Goal: Task Accomplishment & Management: Manage account settings

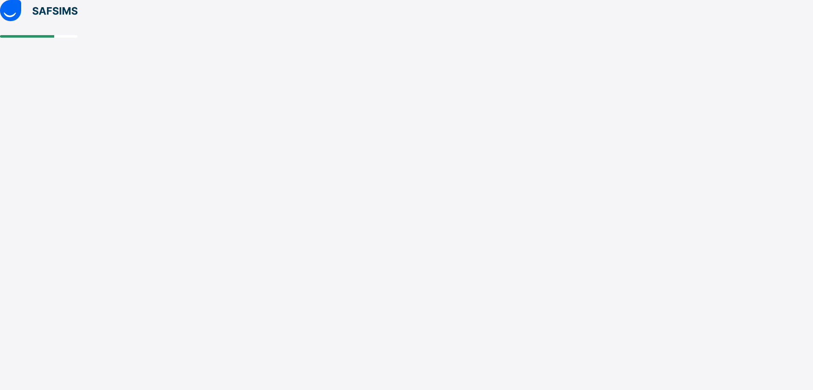
click at [596, 126] on div at bounding box center [406, 195] width 813 height 390
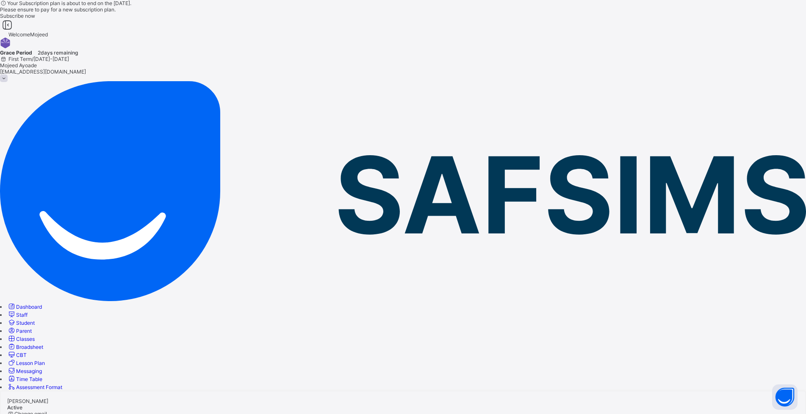
click at [35, 336] on span "Classes" at bounding box center [25, 339] width 19 height 6
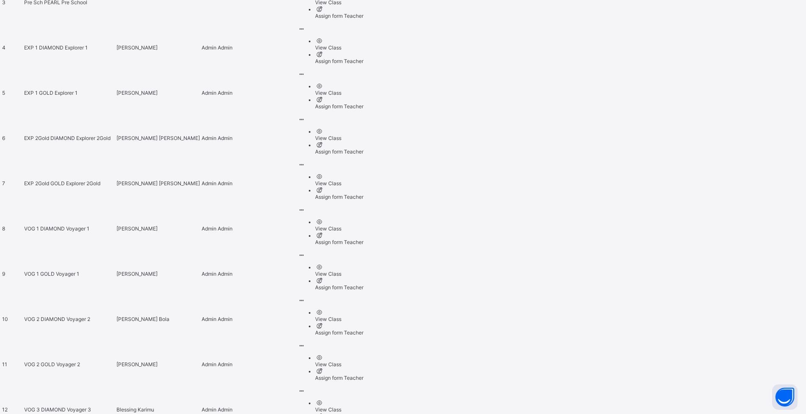
scroll to position [640, 0]
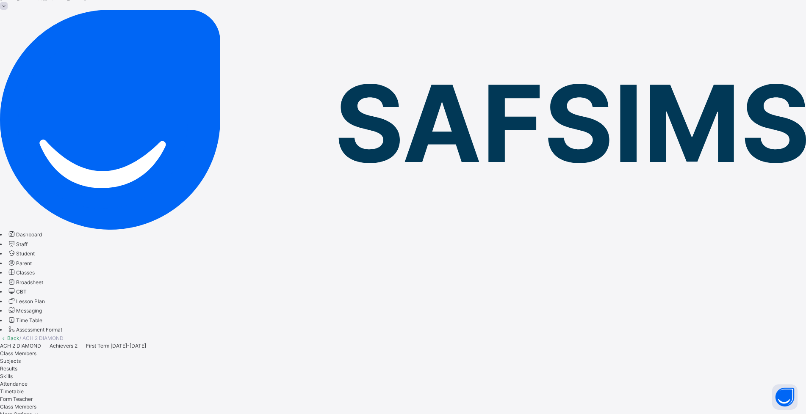
scroll to position [127, 0]
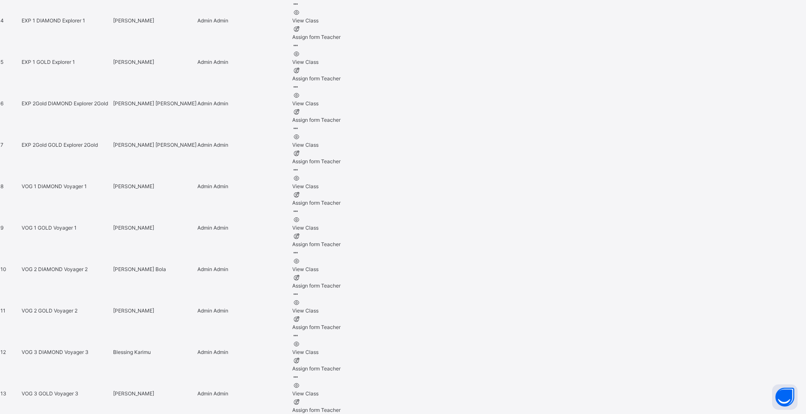
scroll to position [635, 0]
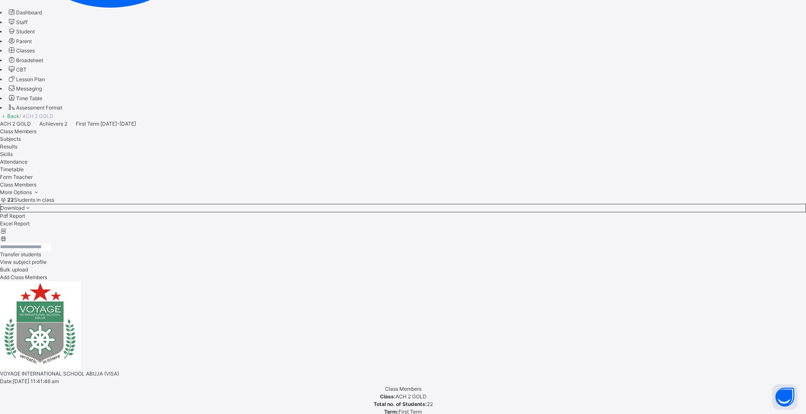
scroll to position [389, 0]
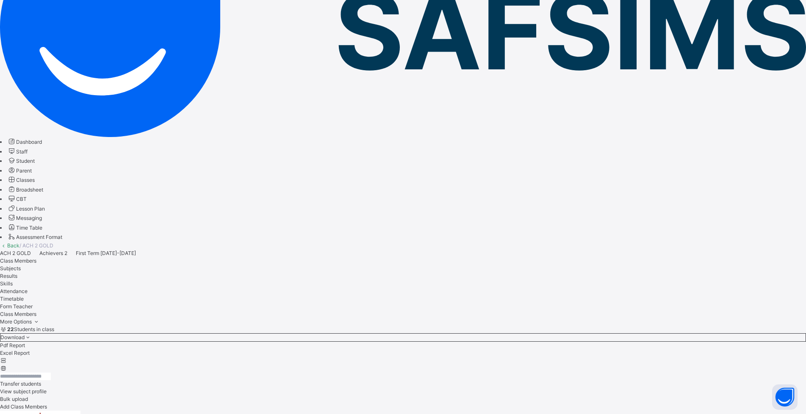
scroll to position [135, 0]
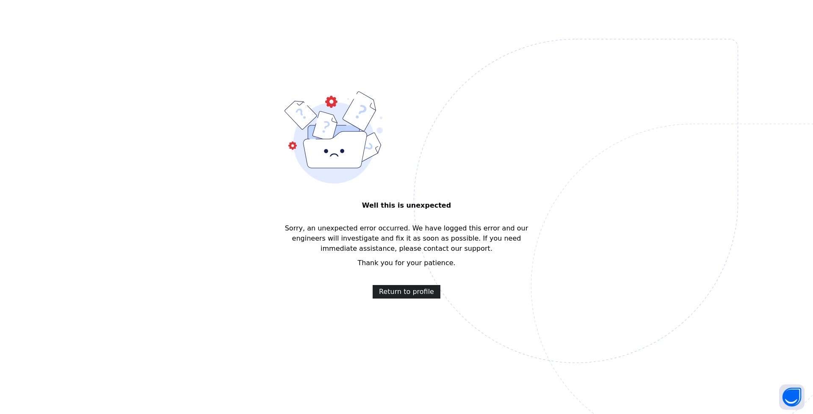
click at [395, 291] on span "Return to profile" at bounding box center [406, 292] width 55 height 10
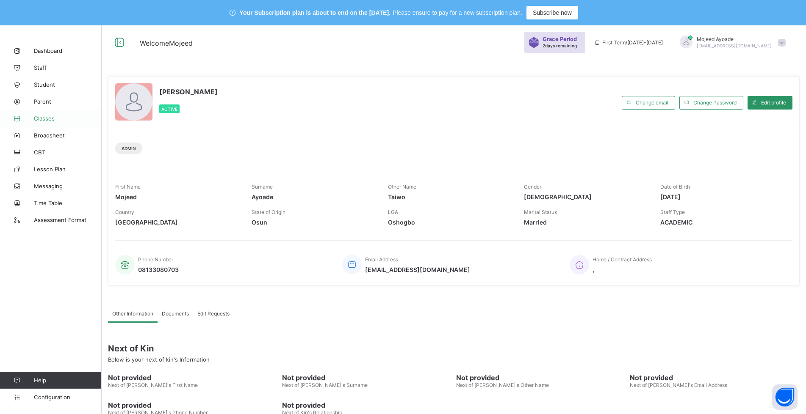
click at [45, 119] on span "Classes" at bounding box center [68, 118] width 68 height 7
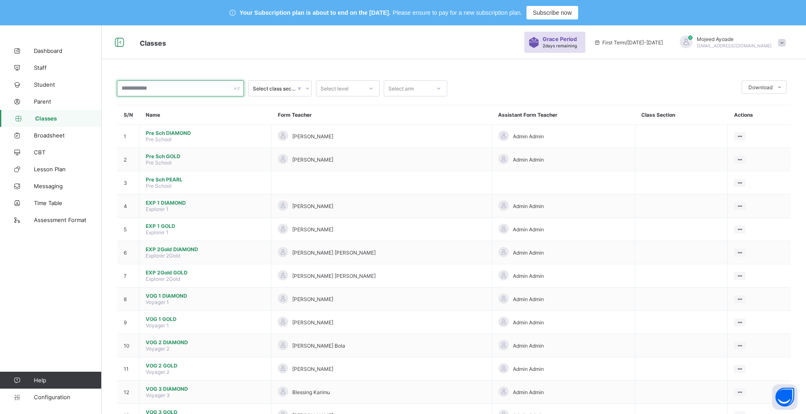
click at [174, 86] on input "text" at bounding box center [180, 88] width 127 height 16
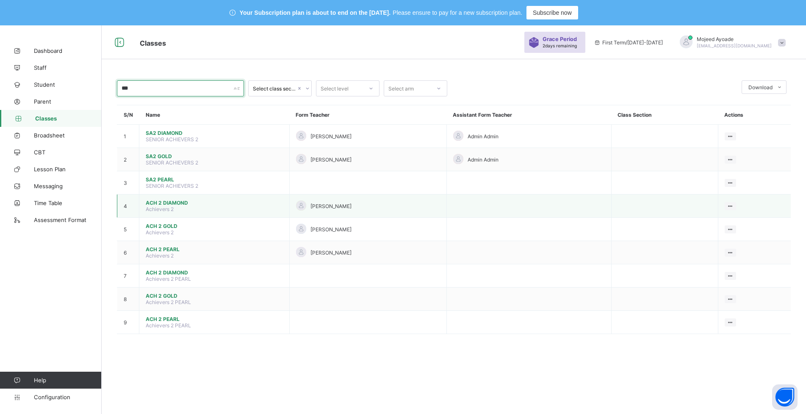
type input "***"
click at [175, 204] on span "ACH 2 DIAMOND" at bounding box center [214, 203] width 137 height 6
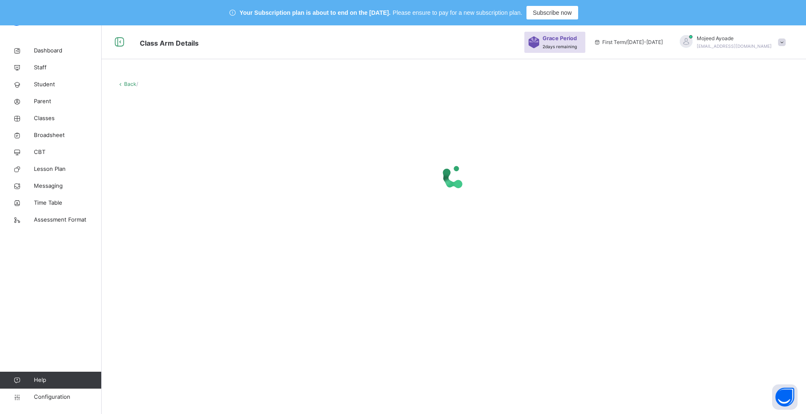
click at [330, 40] on span "Class Arm Details" at bounding box center [328, 43] width 376 height 14
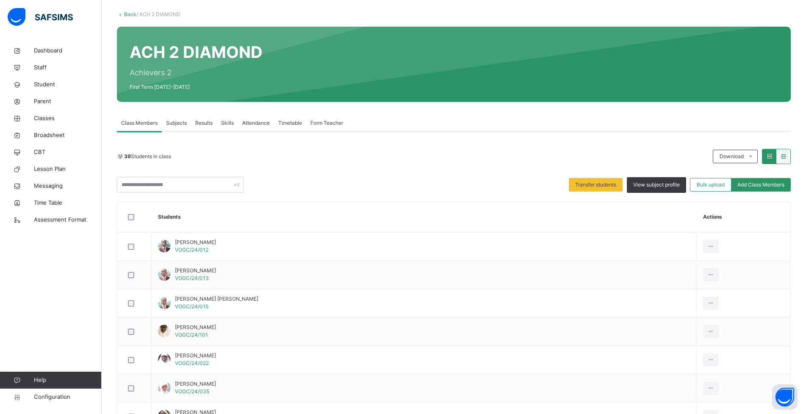
scroll to position [67, 0]
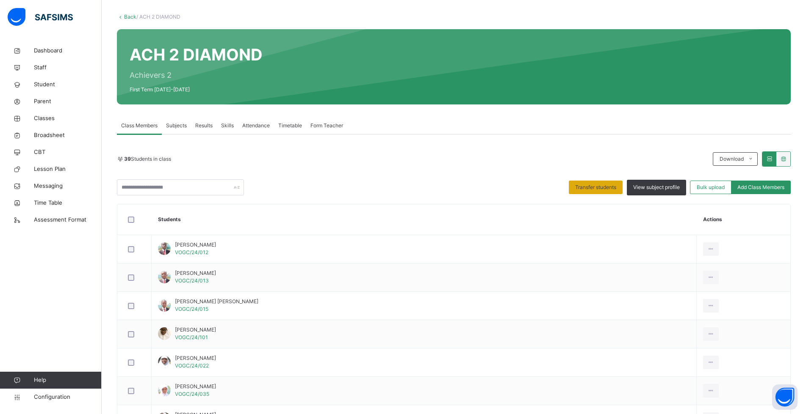
click at [601, 186] on span "Transfer students" at bounding box center [595, 188] width 41 height 8
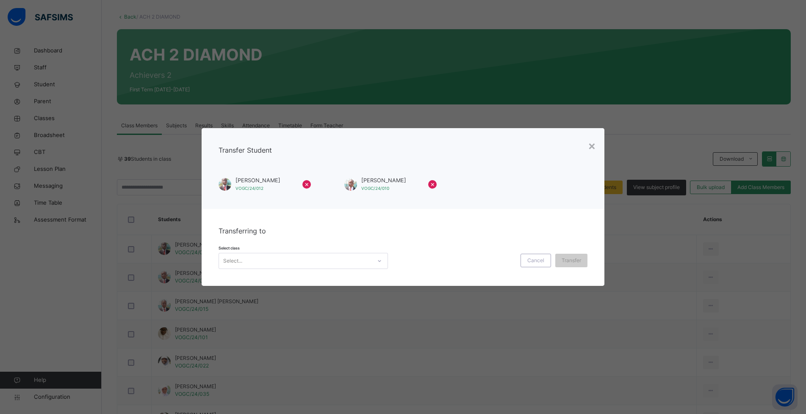
click at [271, 259] on div "Select..." at bounding box center [295, 261] width 152 height 13
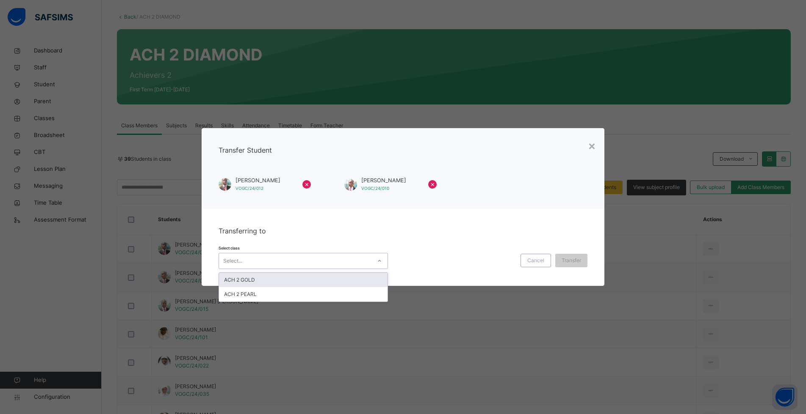
click at [247, 282] on div "ACH 2 GOLD" at bounding box center [303, 280] width 168 height 14
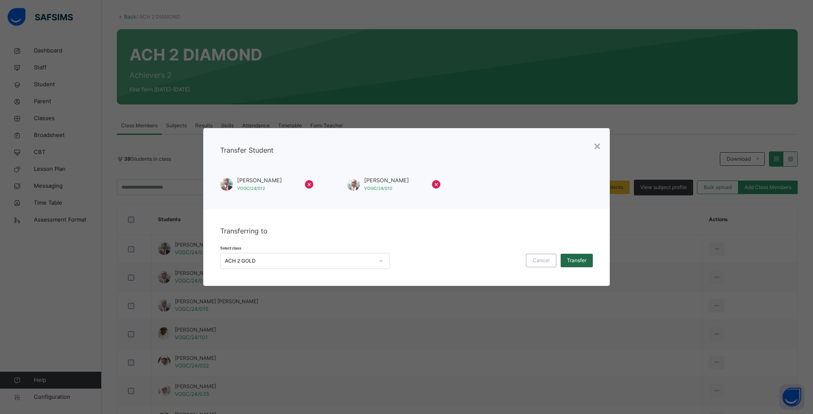
click at [575, 256] on div "Transfer" at bounding box center [576, 261] width 32 height 14
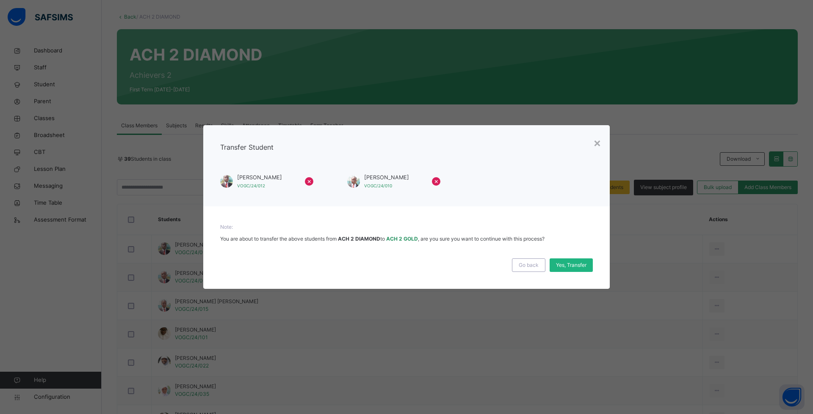
click at [577, 264] on span "Yes, Transfer" at bounding box center [571, 266] width 30 height 8
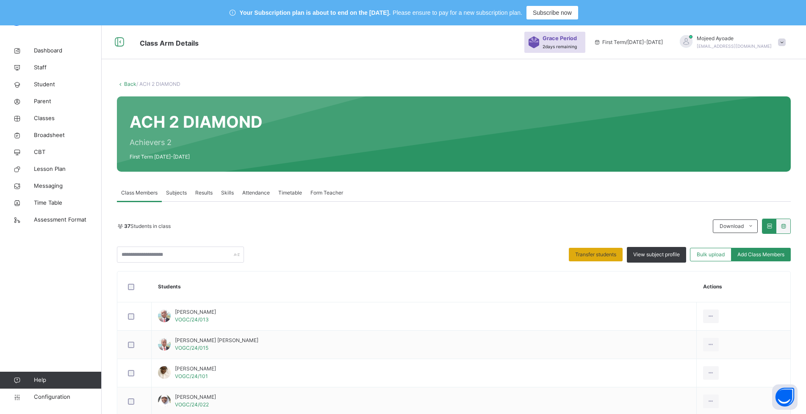
click at [601, 254] on span "Transfer students" at bounding box center [595, 255] width 41 height 8
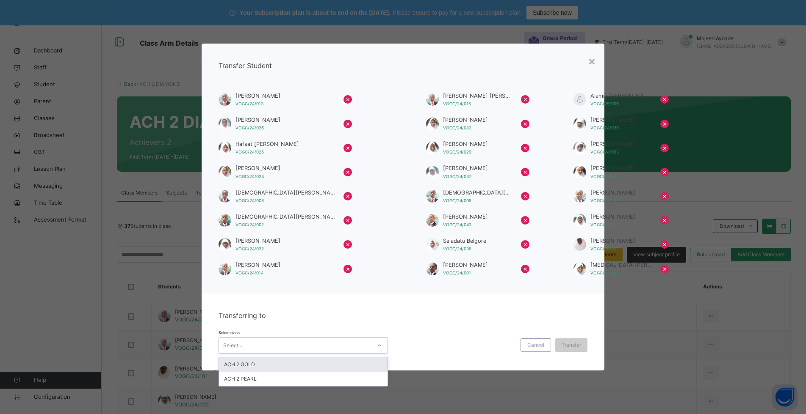
click at [249, 347] on div "Select..." at bounding box center [295, 345] width 152 height 13
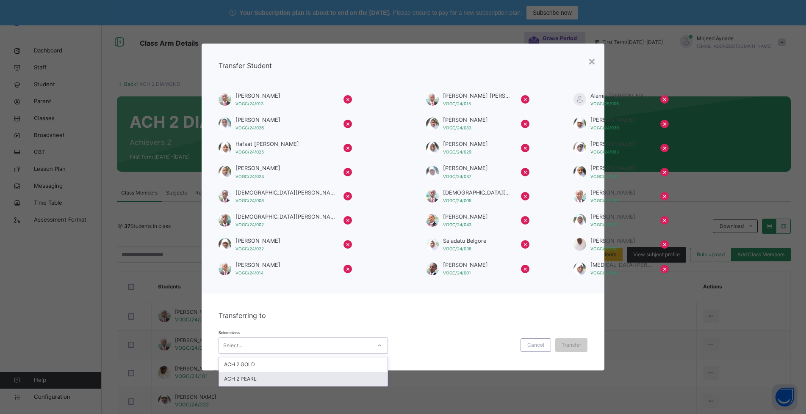
click at [245, 378] on div "ACH 2 PEARL" at bounding box center [303, 379] width 168 height 14
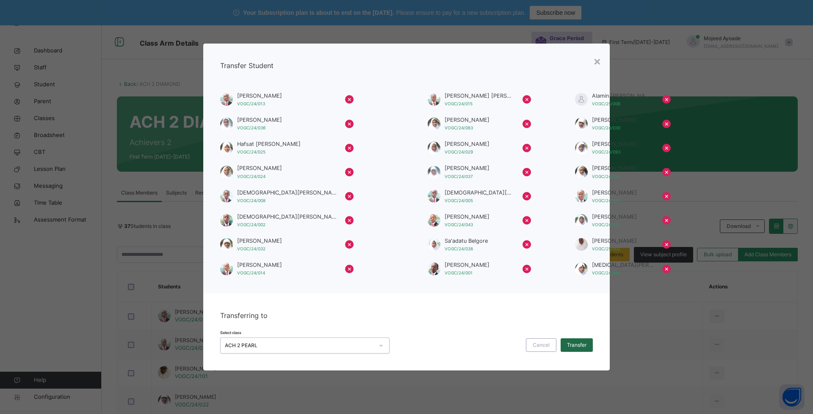
click at [574, 345] on span "Transfer" at bounding box center [576, 346] width 19 height 8
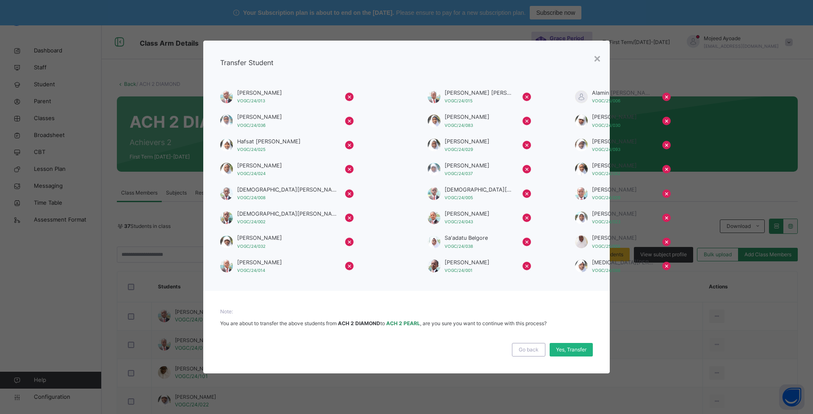
click at [576, 352] on span "Yes, Transfer" at bounding box center [571, 350] width 30 height 8
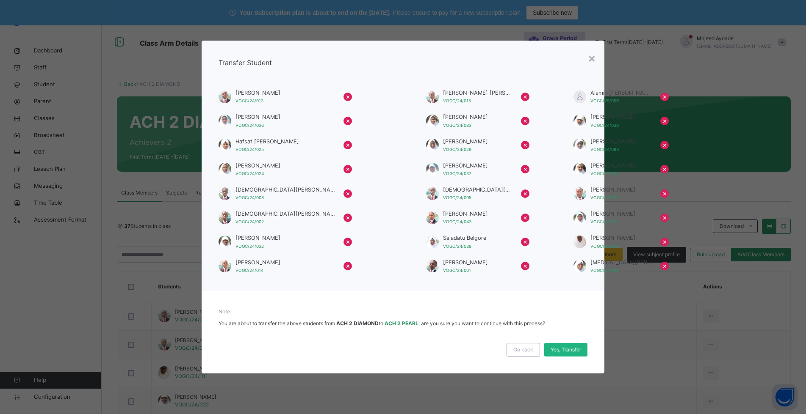
click at [574, 350] on div "Yes, Transfer" at bounding box center [565, 350] width 43 height 14
click at [501, 59] on div "Transfer Student Abubakar Sadiq Abubakar VOGC/24/013 × Ahmad Tijani Jafar Asuku…" at bounding box center [402, 166] width 403 height 251
click at [566, 351] on div "Yes, Transfer" at bounding box center [565, 350] width 43 height 14
click at [572, 353] on span "Yes, Transfer" at bounding box center [565, 350] width 30 height 8
click at [574, 316] on span at bounding box center [402, 318] width 369 height 4
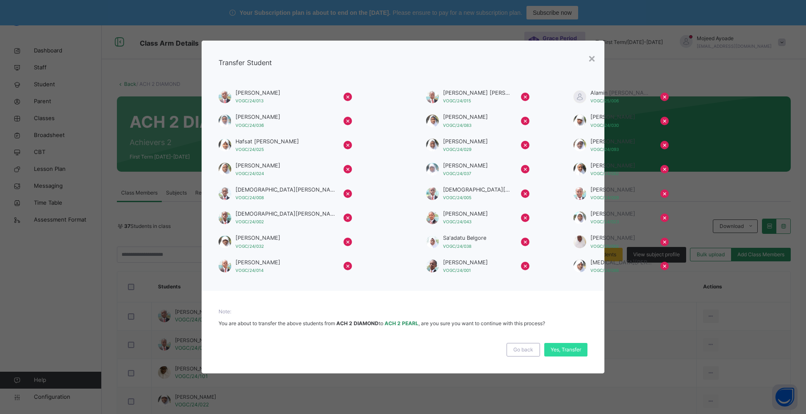
click at [454, 300] on div "Note: You are about to transfer the above students from ACH 2 DIAMOND to ACH 2 …" at bounding box center [402, 332] width 403 height 83
click at [565, 353] on div "Yes, Transfer" at bounding box center [565, 350] width 43 height 14
click at [565, 353] on span "Yes, Transfer" at bounding box center [565, 350] width 30 height 8
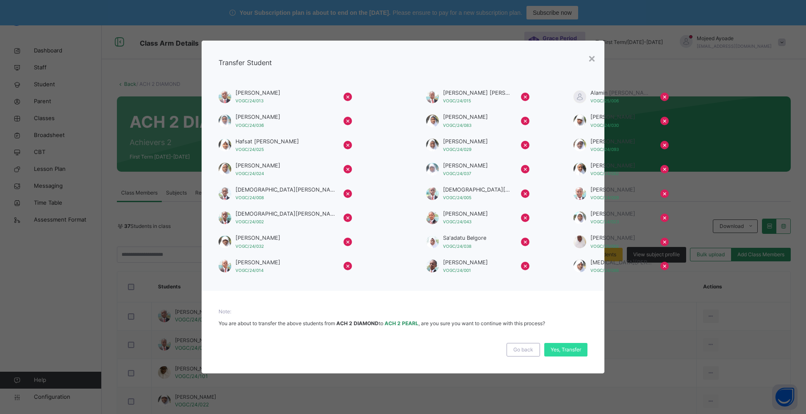
click at [561, 314] on span "Note:" at bounding box center [402, 312] width 369 height 8
click at [571, 348] on div "Yes, Transfer" at bounding box center [565, 350] width 43 height 14
click at [523, 353] on span "Go back" at bounding box center [523, 350] width 20 height 8
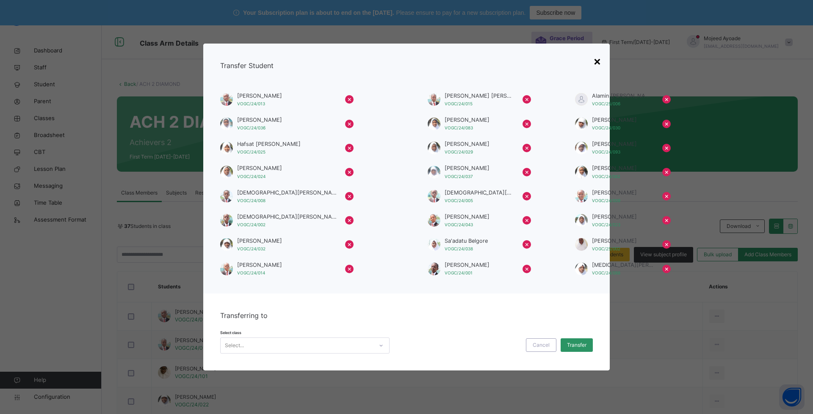
click at [596, 62] on div "×" at bounding box center [597, 61] width 8 height 18
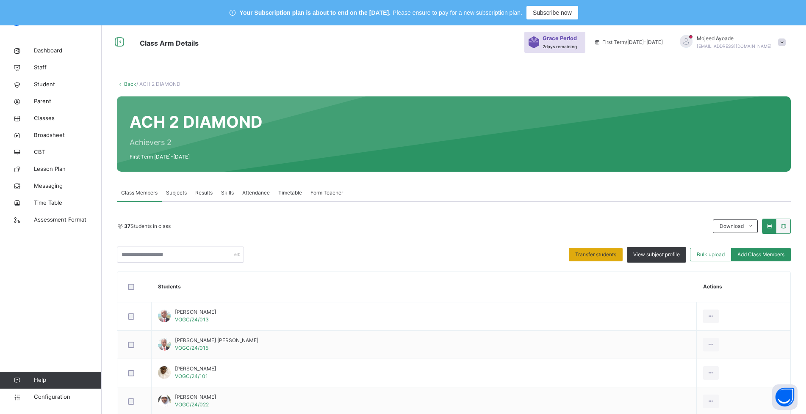
click at [596, 251] on span "Transfer students" at bounding box center [595, 255] width 41 height 8
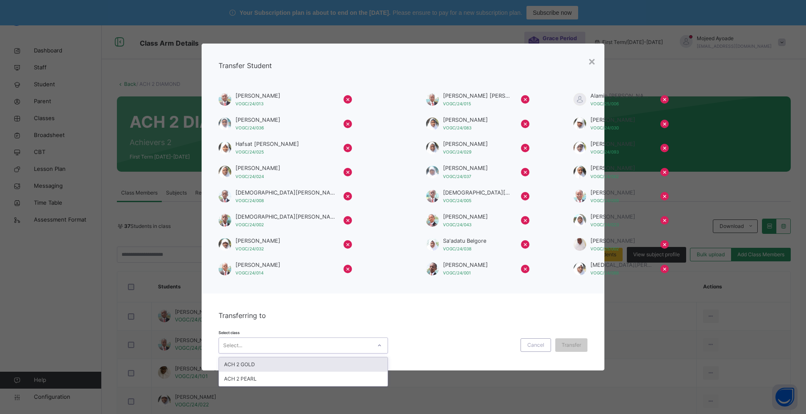
click at [319, 343] on div "Select..." at bounding box center [295, 345] width 152 height 13
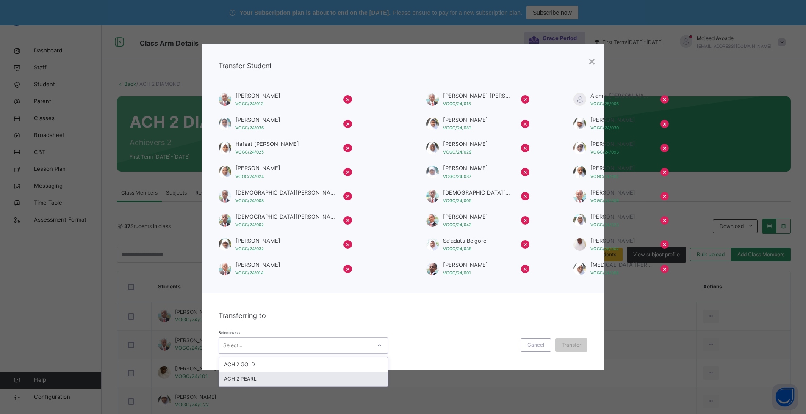
click at [284, 377] on div "ACH 2 PEARL" at bounding box center [303, 379] width 168 height 14
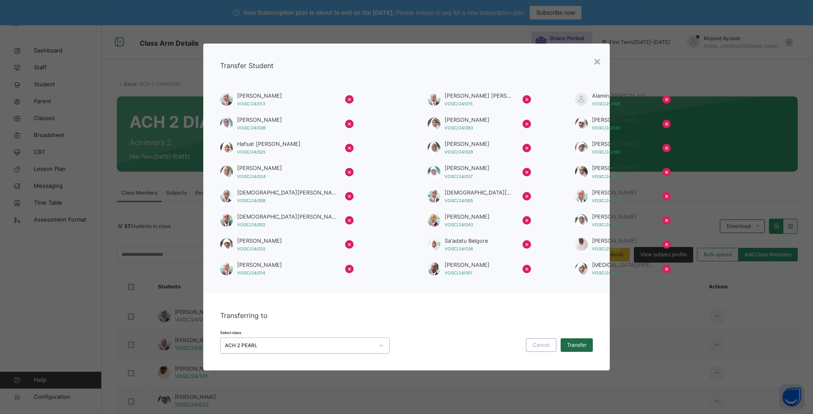
click at [576, 347] on span "Transfer" at bounding box center [576, 346] width 19 height 8
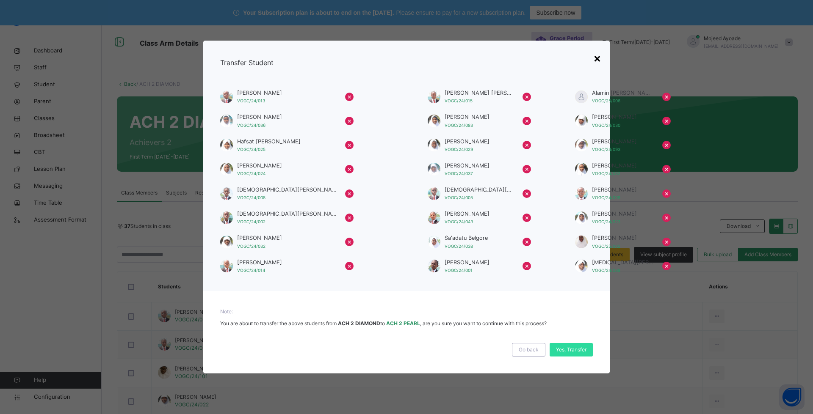
click at [599, 60] on div "×" at bounding box center [597, 58] width 8 height 18
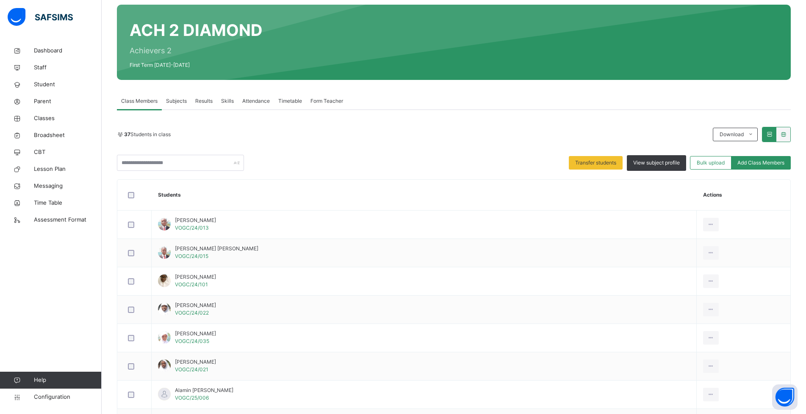
scroll to position [180, 0]
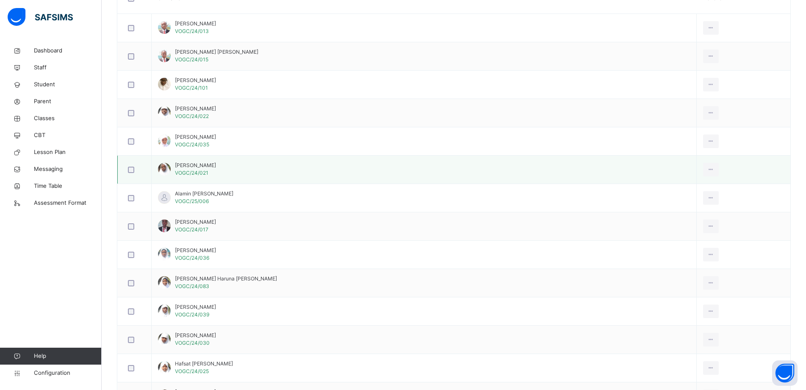
scroll to position [77, 0]
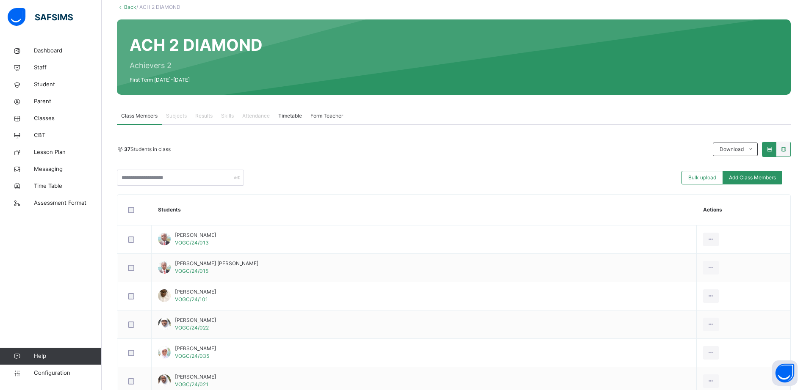
click at [257, 148] on div "37 Students in class" at bounding box center [412, 150] width 591 height 8
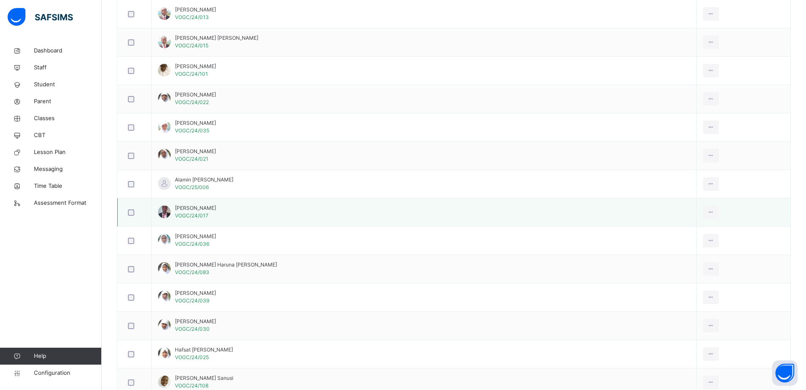
scroll to position [331, 0]
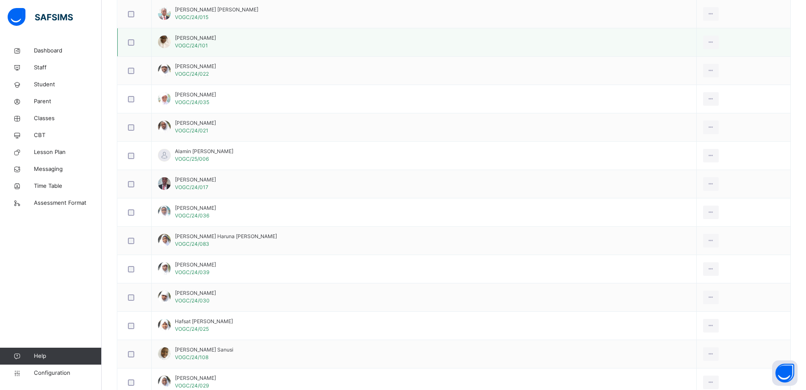
click at [130, 47] on div at bounding box center [134, 42] width 21 height 18
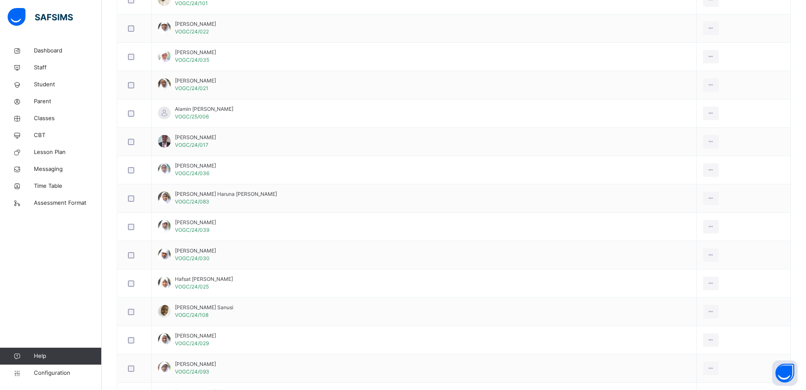
scroll to position [35, 0]
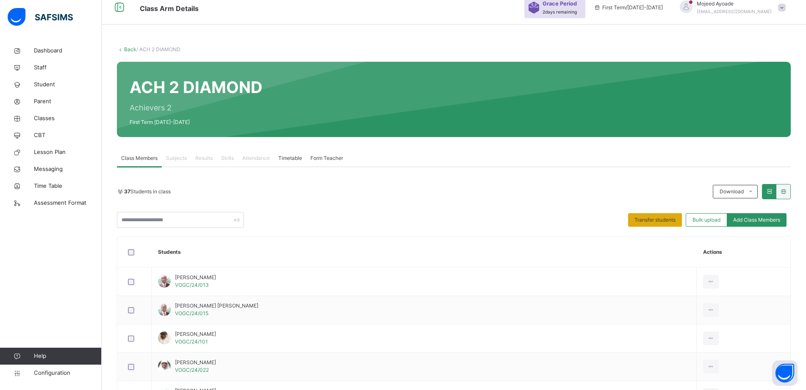
click at [657, 215] on div "Transfer students" at bounding box center [655, 220] width 54 height 14
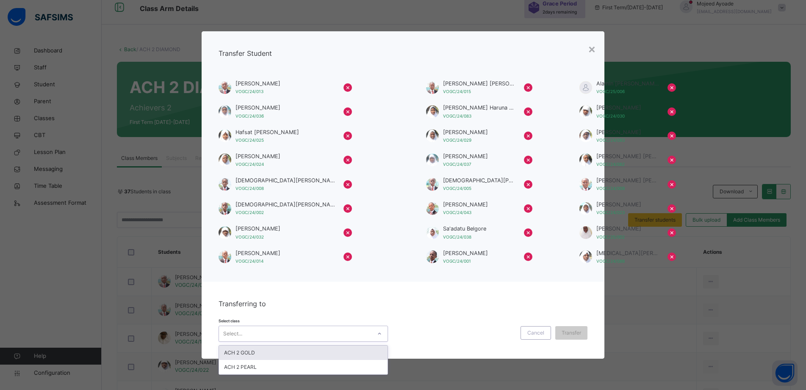
click at [233, 331] on div "Select..." at bounding box center [232, 334] width 19 height 16
click at [235, 368] on div "ACH 2 PEARL" at bounding box center [303, 367] width 168 height 14
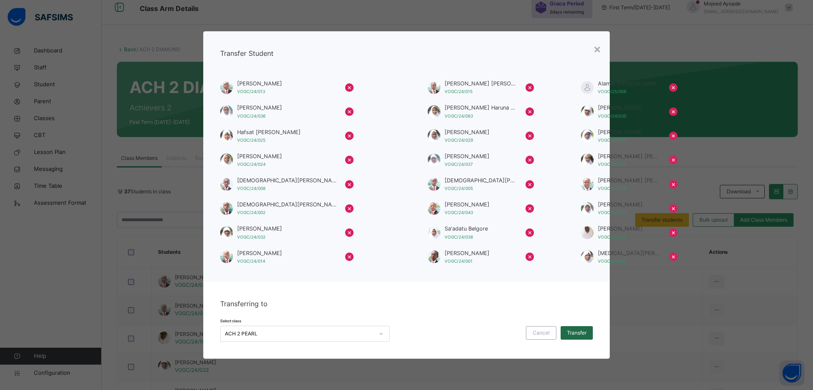
click at [579, 334] on span "Transfer" at bounding box center [576, 333] width 19 height 8
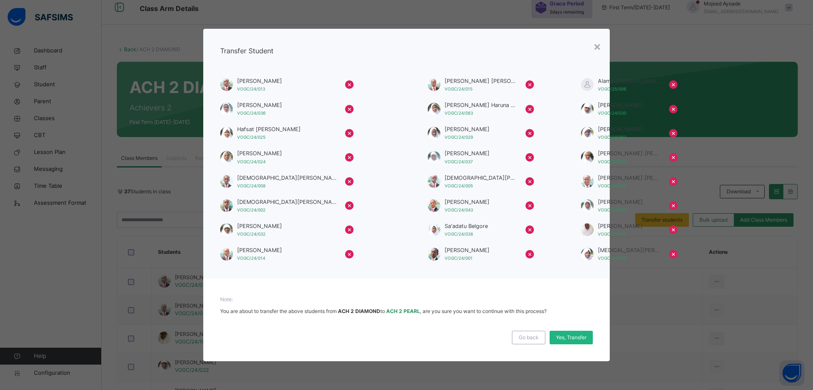
click at [564, 337] on span "Yes, Transfer" at bounding box center [571, 338] width 30 height 8
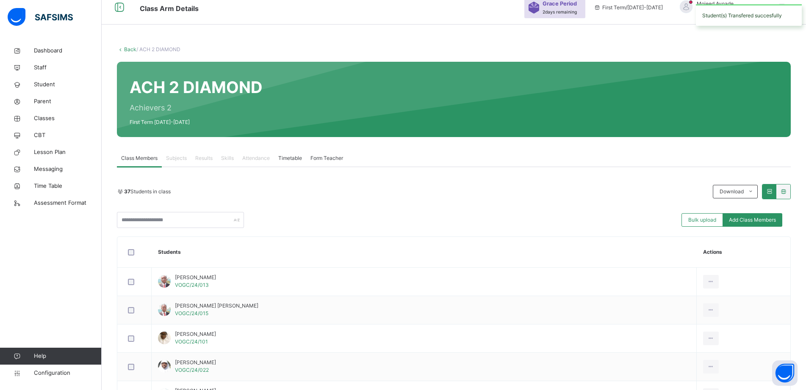
click at [499, 199] on div "37 Students in class Download Pdf Report Excel Report" at bounding box center [453, 191] width 673 height 15
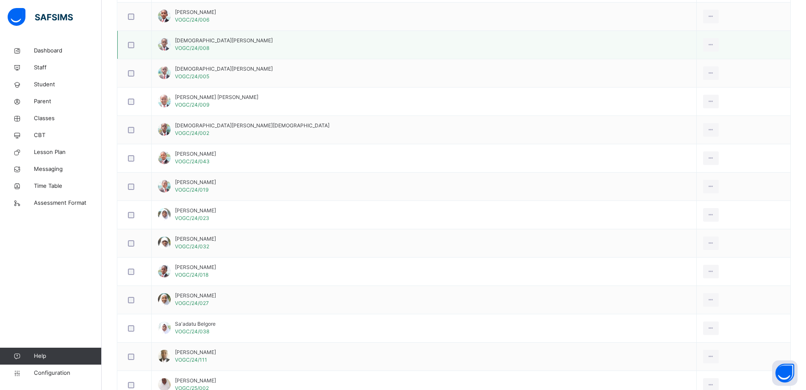
scroll to position [1008, 0]
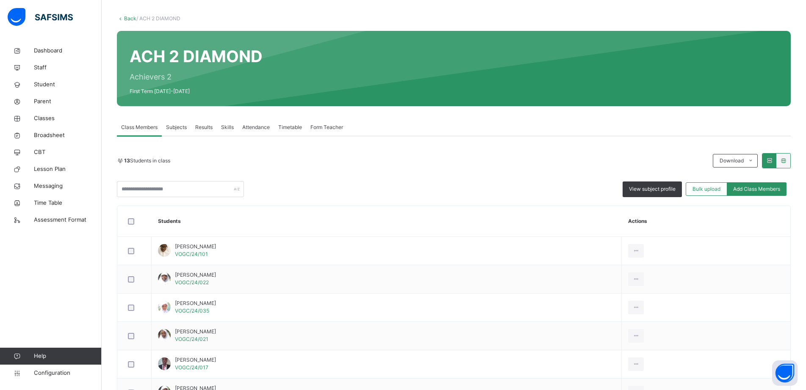
scroll to position [42, 0]
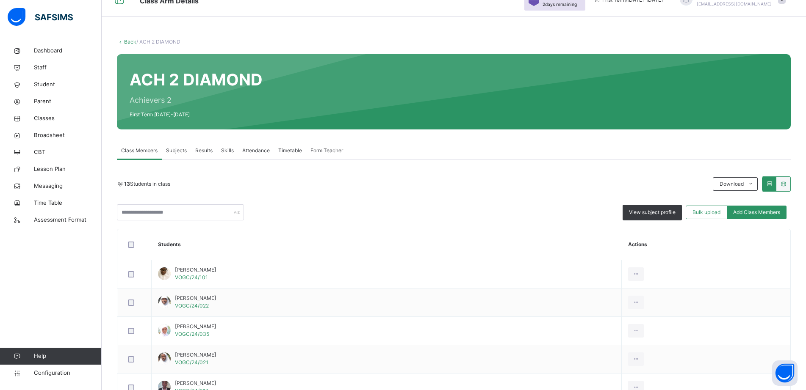
click at [436, 206] on div "View subject profile Bulk upload Add Class Members" at bounding box center [453, 212] width 673 height 16
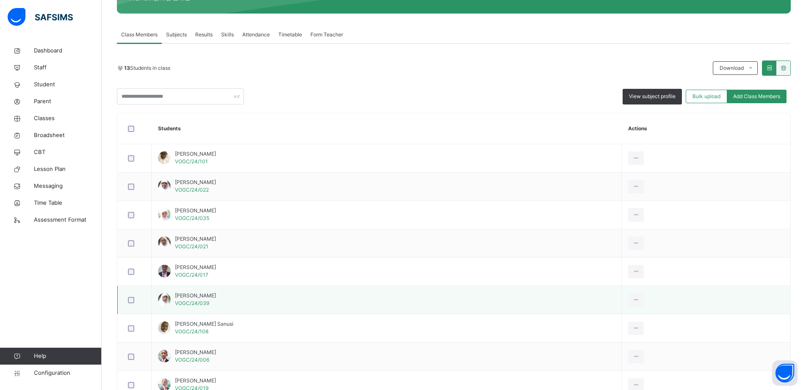
scroll to position [0, 0]
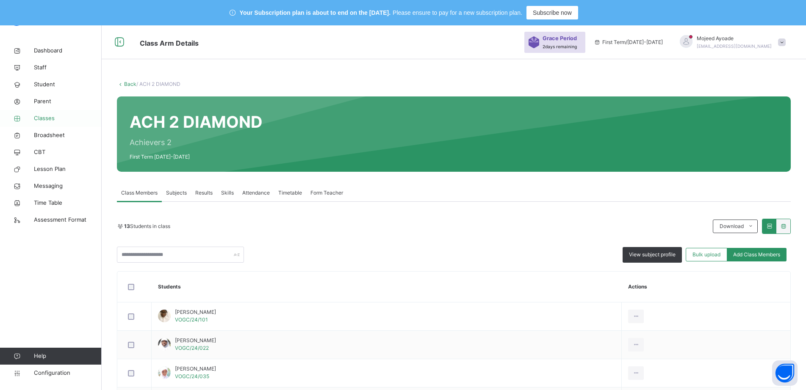
click at [52, 116] on span "Classes" at bounding box center [68, 118] width 68 height 8
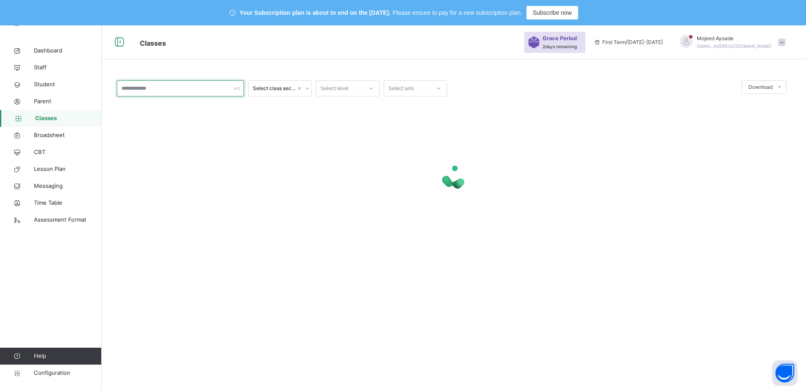
click at [160, 90] on input "text" at bounding box center [180, 88] width 127 height 16
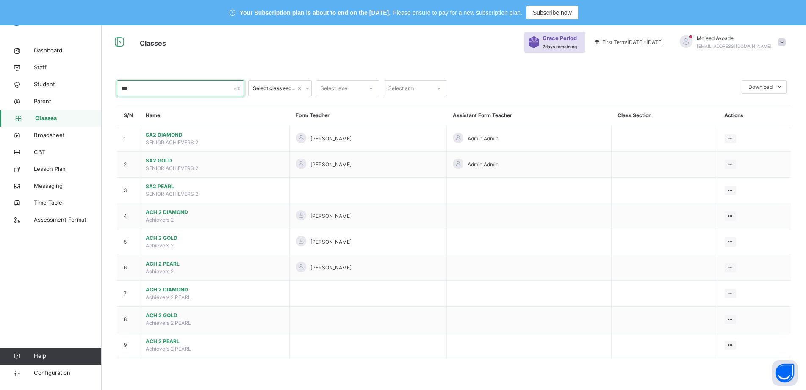
type input "***"
click at [157, 265] on span "ACH 2 PEARL" at bounding box center [214, 264] width 137 height 8
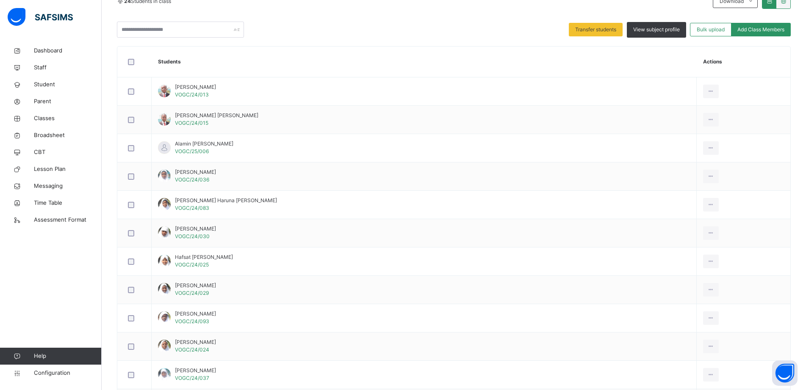
scroll to position [212, 0]
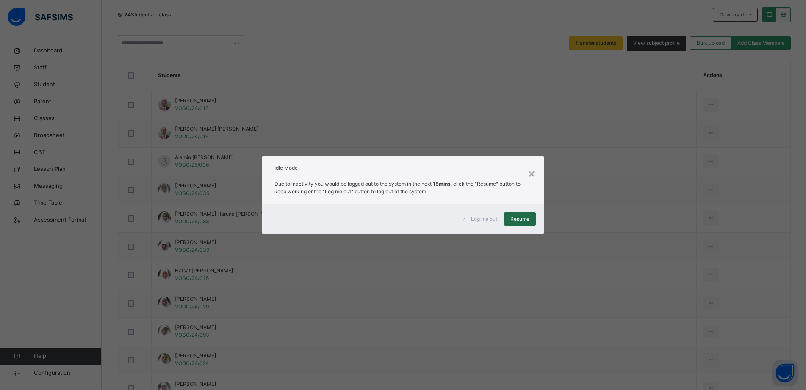
click at [516, 219] on span "Resume" at bounding box center [519, 219] width 19 height 8
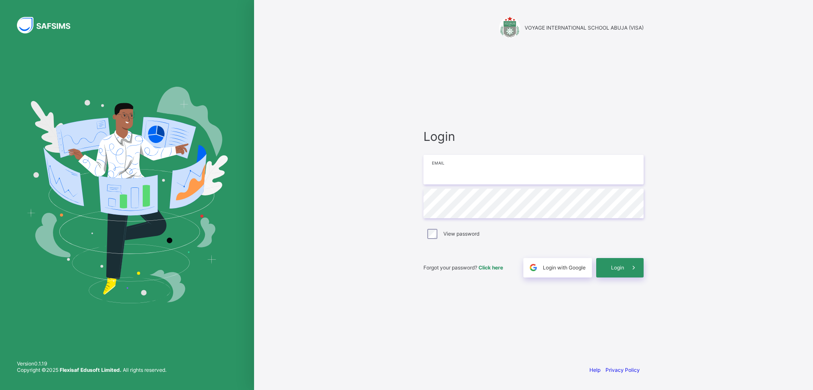
click at [447, 178] on input "email" at bounding box center [533, 170] width 220 height 30
click at [477, 164] on input "email" at bounding box center [533, 170] width 220 height 30
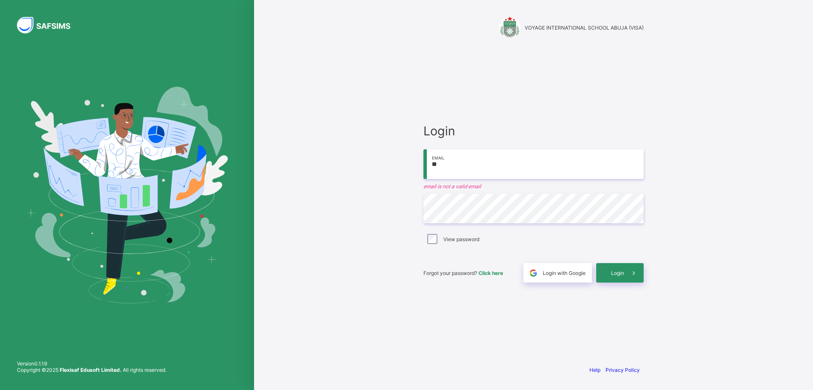
type input "*"
type input "**********"
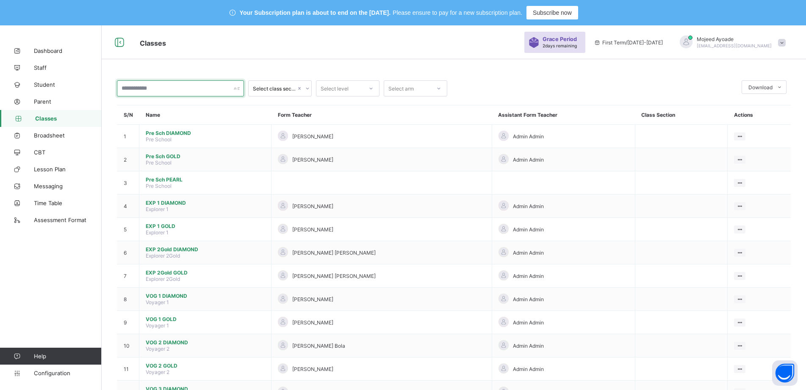
click at [160, 86] on input "text" at bounding box center [180, 88] width 127 height 16
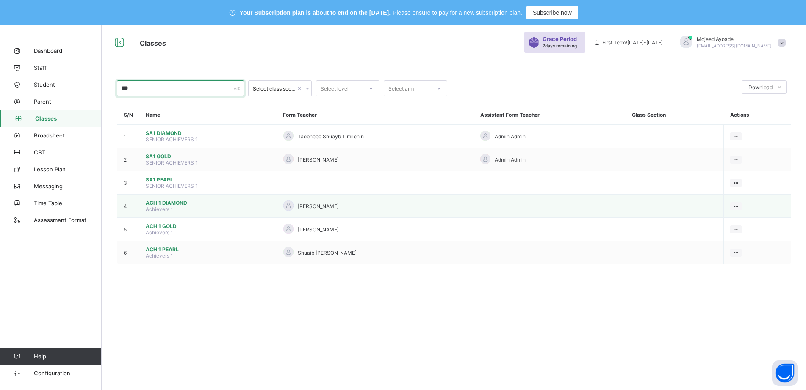
type input "***"
click at [164, 204] on span "ACH 1 DIAMOND" at bounding box center [208, 203] width 124 height 6
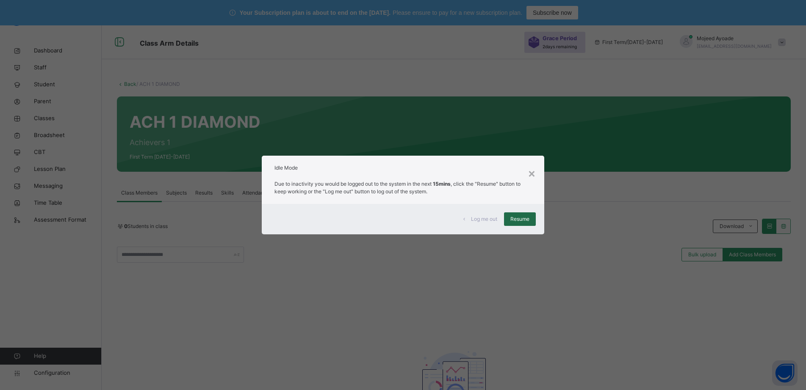
click at [522, 221] on span "Resume" at bounding box center [519, 219] width 19 height 8
click at [527, 218] on span "Resume" at bounding box center [519, 219] width 19 height 8
